Goal: Information Seeking & Learning: Check status

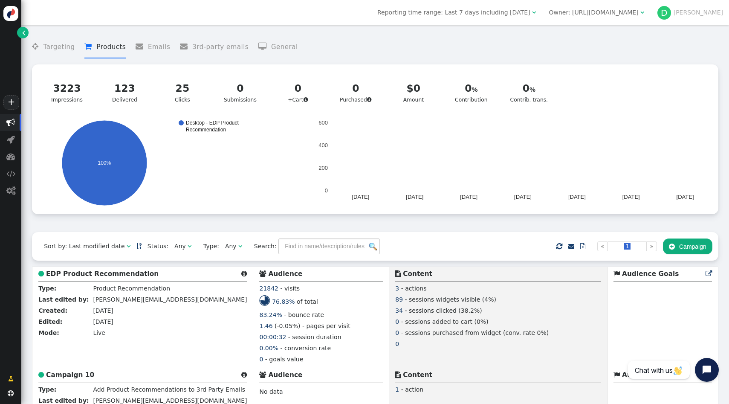
click at [82, 134] on icon "Desktop - EDP Product Recommendation 100%" at bounding box center [173, 162] width 270 height 85
drag, startPoint x: 66, startPoint y: 129, endPoint x: 180, endPoint y: 190, distance: 129.4
click at [180, 190] on icon "Desktop - EDP Product Recommendation 100%" at bounding box center [173, 162] width 270 height 85
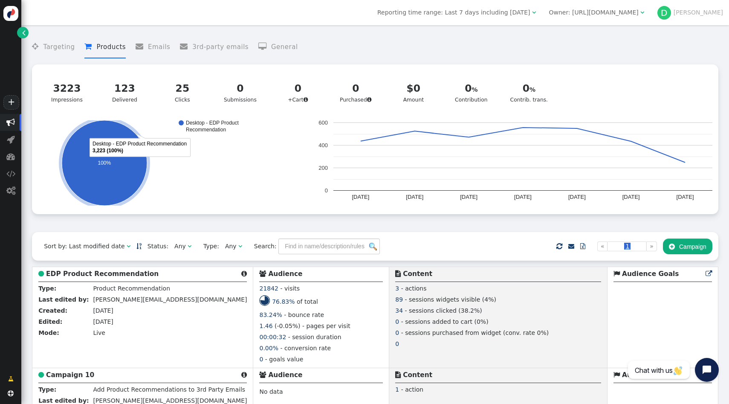
drag, startPoint x: 180, startPoint y: 190, endPoint x: 81, endPoint y: 132, distance: 114.5
click at [83, 132] on icon "Desktop - EDP Product Recommendation 100% Desktop - EDP Product Recommendation …" at bounding box center [173, 162] width 270 height 85
click at [81, 132] on ellipse "A chart." at bounding box center [104, 162] width 85 height 85
click at [180, 188] on icon "Desktop - EDP Product Recommendation 100%" at bounding box center [173, 162] width 270 height 85
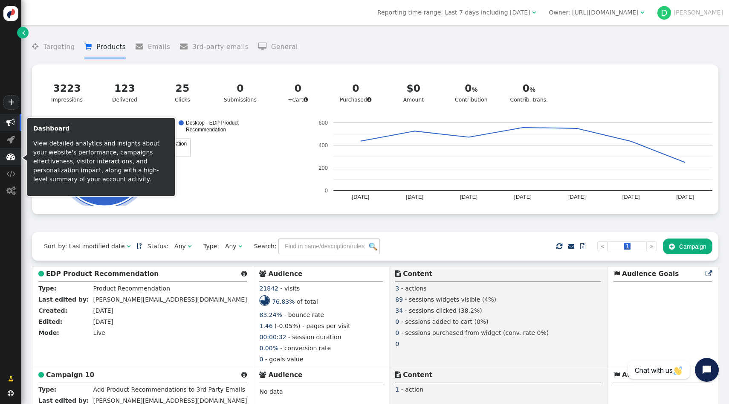
click at [4, 161] on span "" at bounding box center [10, 156] width 21 height 17
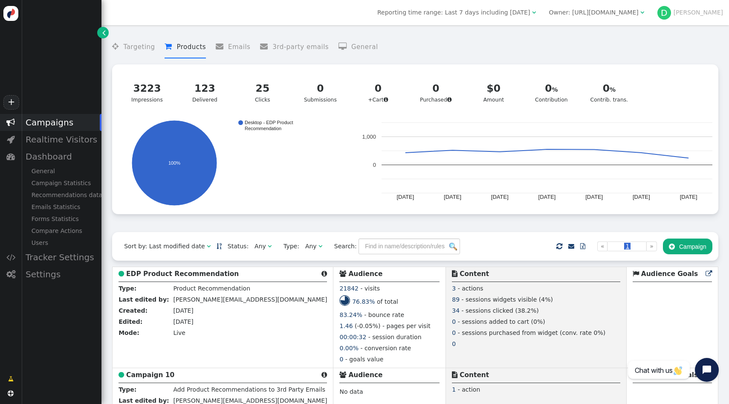
click at [493, 16] on span "Reporting time range: Last 7 days including [DATE]" at bounding box center [453, 12] width 153 height 7
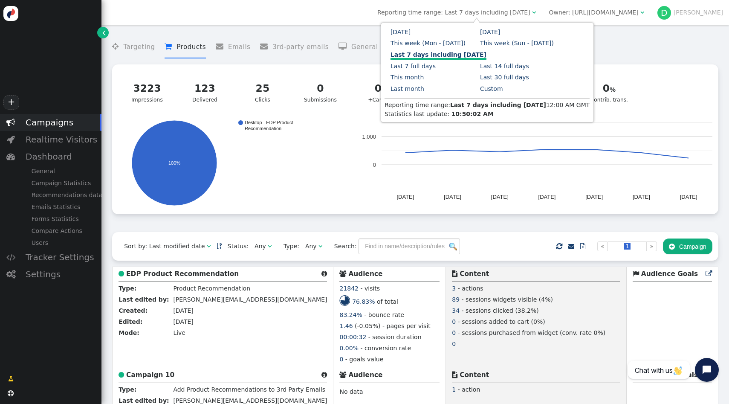
click at [493, 14] on span "Reporting time range: Last 7 days including [DATE]" at bounding box center [453, 12] width 153 height 7
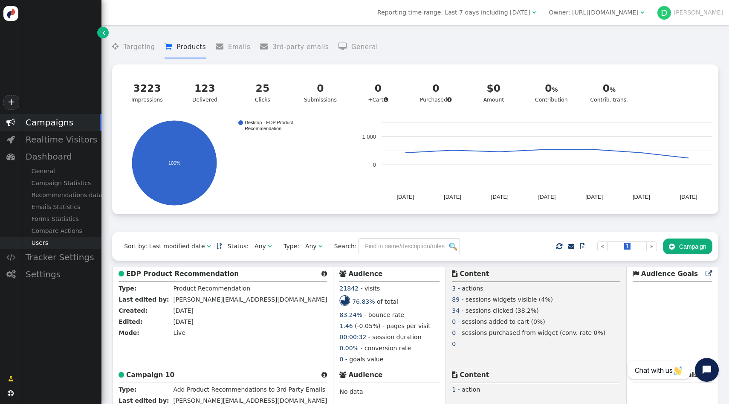
click at [41, 241] on div "Users" at bounding box center [61, 243] width 80 height 12
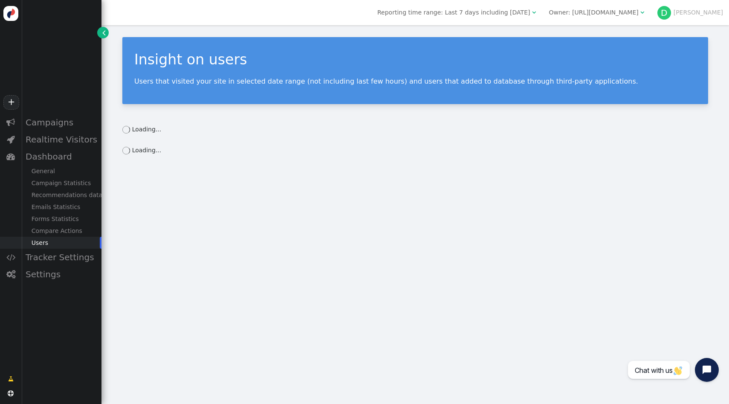
click at [262, 112] on div "Insight on users Users that visited your site in selected date range (not inclu…" at bounding box center [415, 96] width 628 height 142
click at [129, 147] on icon at bounding box center [126, 151] width 8 height 8
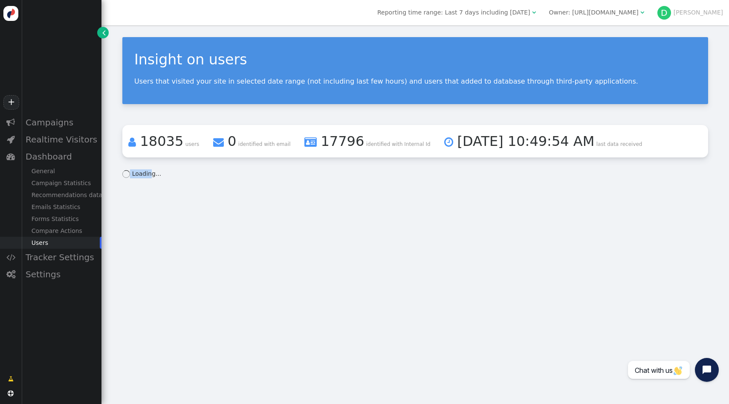
drag, startPoint x: 151, startPoint y: 149, endPoint x: 200, endPoint y: 165, distance: 51.1
click at [200, 165] on div "Insight on users Users that visited your site in selected date range (not inclu…" at bounding box center [415, 107] width 628 height 165
drag, startPoint x: 159, startPoint y: 141, endPoint x: 181, endPoint y: 143, distance: 21.4
click at [181, 143] on div " 18035 users" at bounding box center [163, 141] width 71 height 20
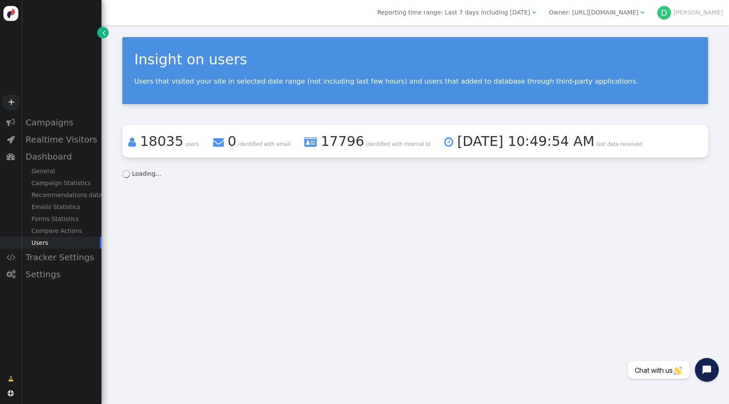
click at [185, 143] on span "users" at bounding box center [192, 144] width 14 height 6
click at [72, 175] on div "General" at bounding box center [61, 171] width 80 height 12
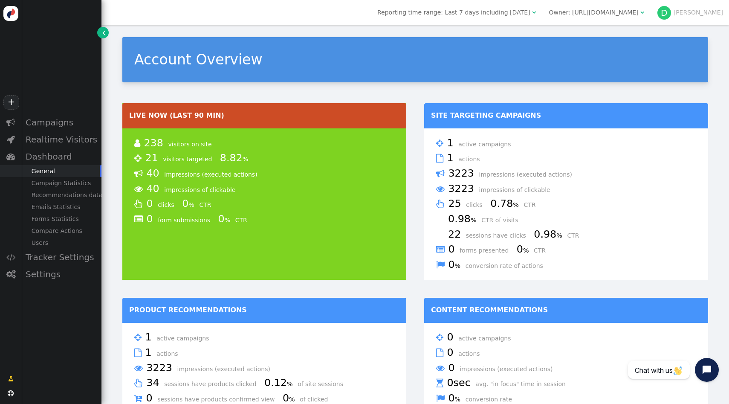
click at [517, 15] on span "Reporting time range: Last 7 days including today" at bounding box center [453, 12] width 153 height 7
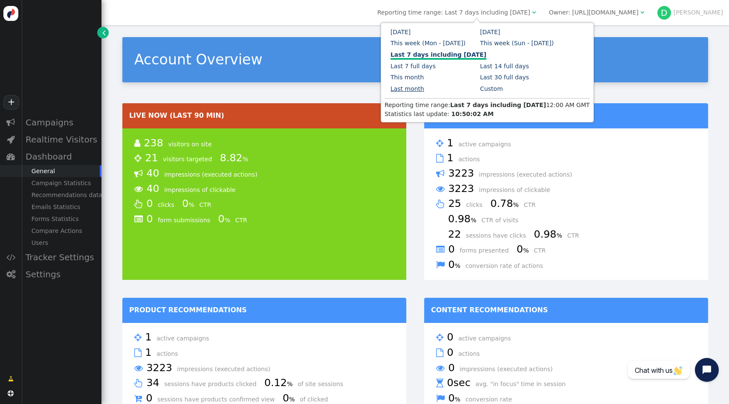
click at [414, 88] on link "Last month" at bounding box center [408, 88] width 34 height 7
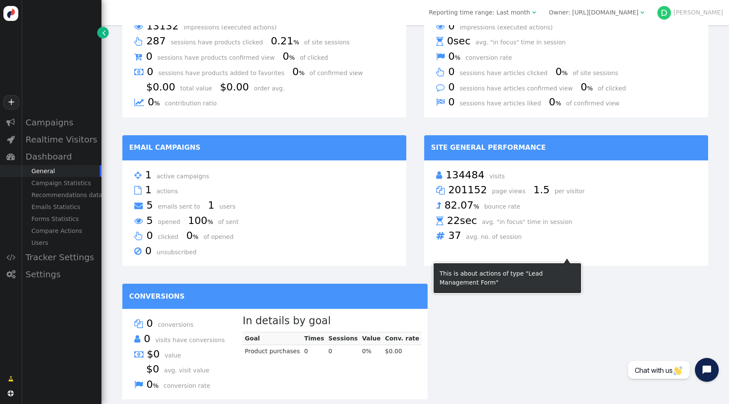
scroll to position [349, 0]
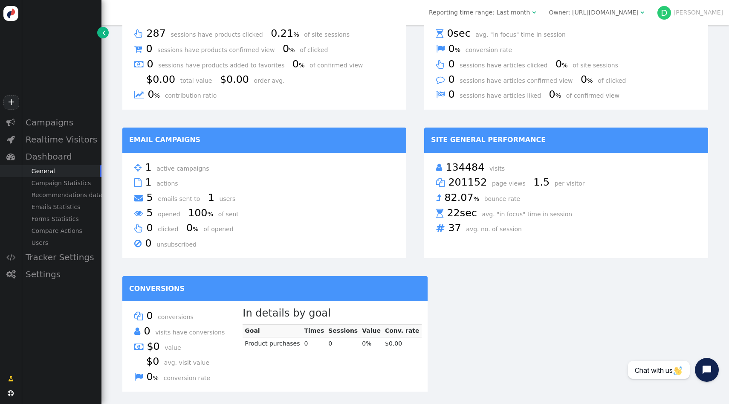
click at [462, 163] on span "134484" at bounding box center [467, 167] width 42 height 12
drag, startPoint x: 463, startPoint y: 164, endPoint x: 476, endPoint y: 174, distance: 16.7
click at [476, 174] on div " 134484 visits" at bounding box center [566, 167] width 260 height 15
drag, startPoint x: 464, startPoint y: 182, endPoint x: 493, endPoint y: 187, distance: 30.3
click at [493, 187] on div " 201152 page views 1.5 per visitor" at bounding box center [566, 182] width 260 height 15
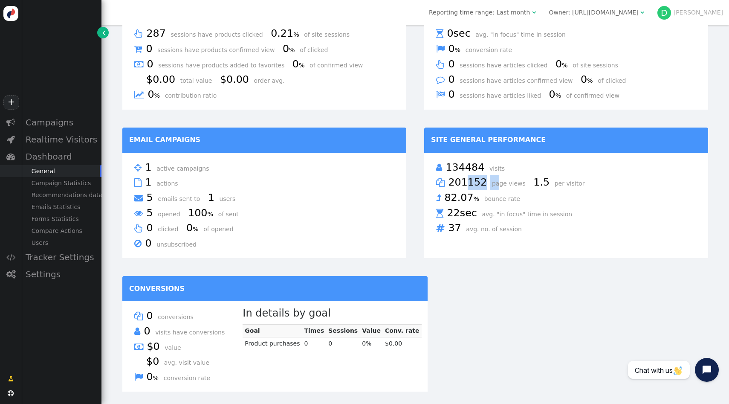
click at [493, 187] on span "page views" at bounding box center [512, 183] width 40 height 7
click at [475, 139] on td "Site General Performance" at bounding box center [566, 140] width 284 height 25
